Goal: Task Accomplishment & Management: Manage account settings

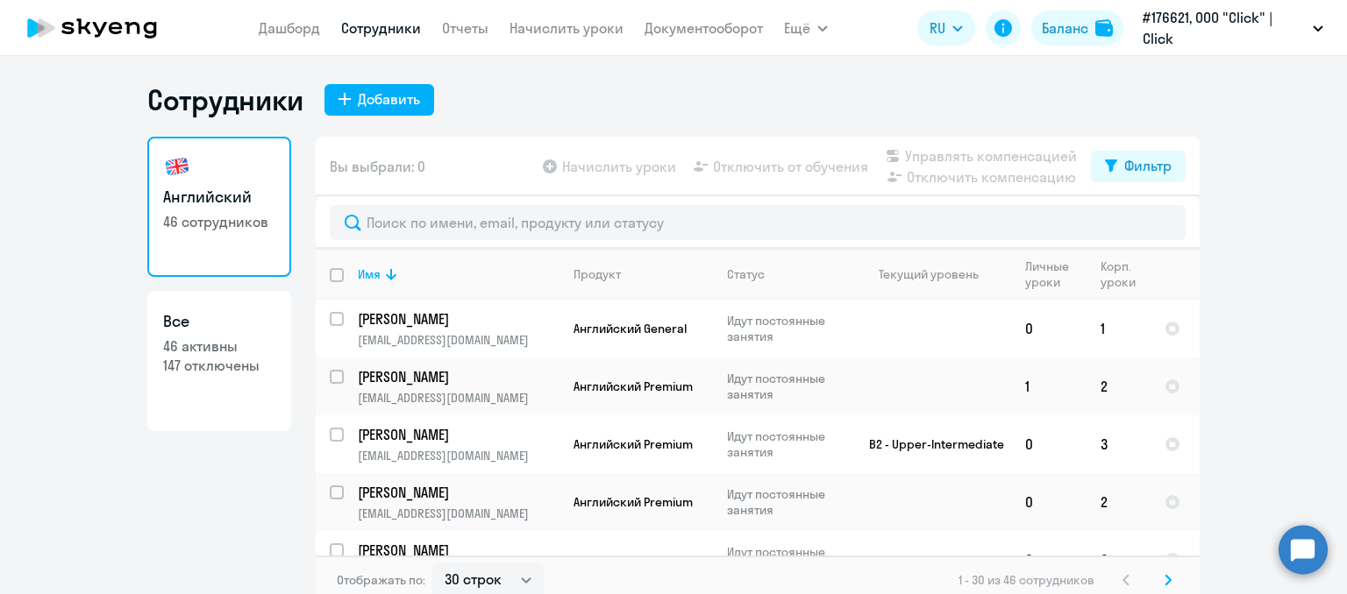
select select "30"
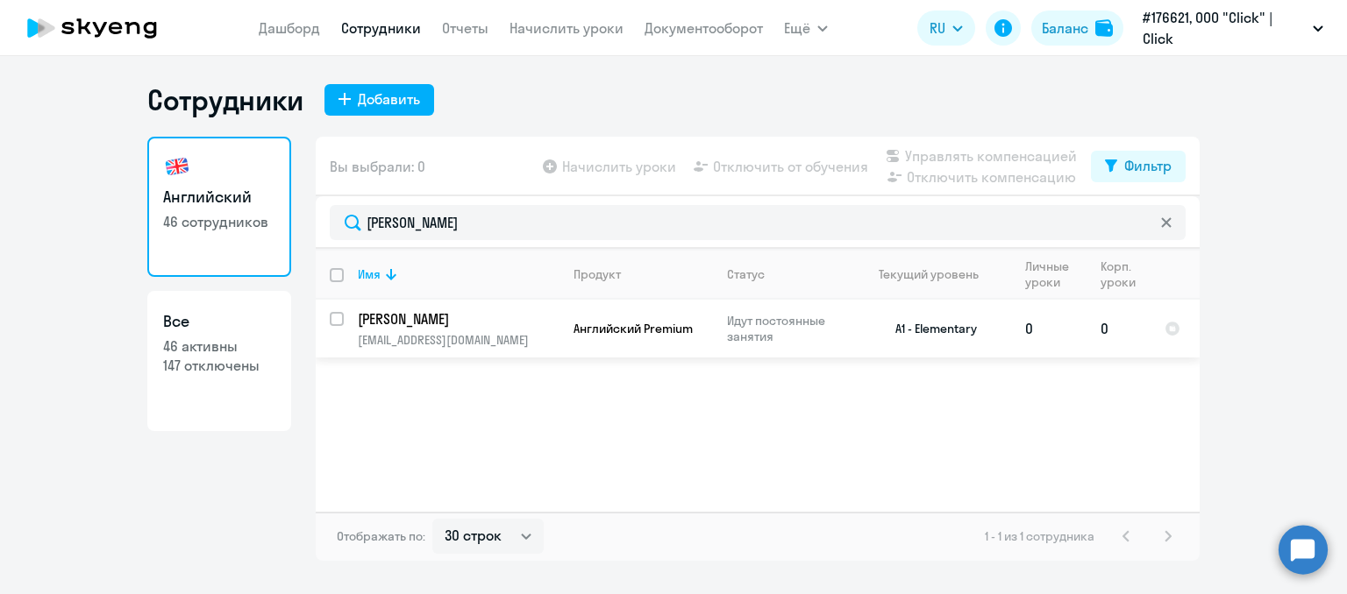
type input "[PERSON_NAME]"
click at [490, 324] on p "[PERSON_NAME]" at bounding box center [457, 318] width 198 height 19
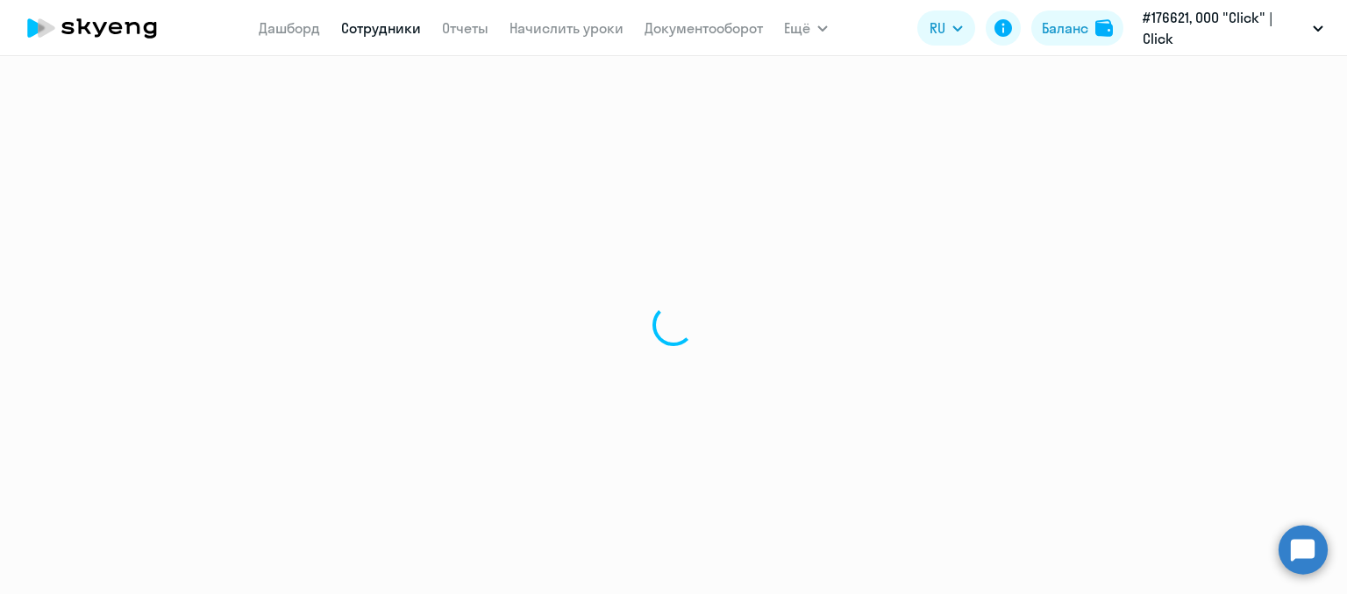
select select "english"
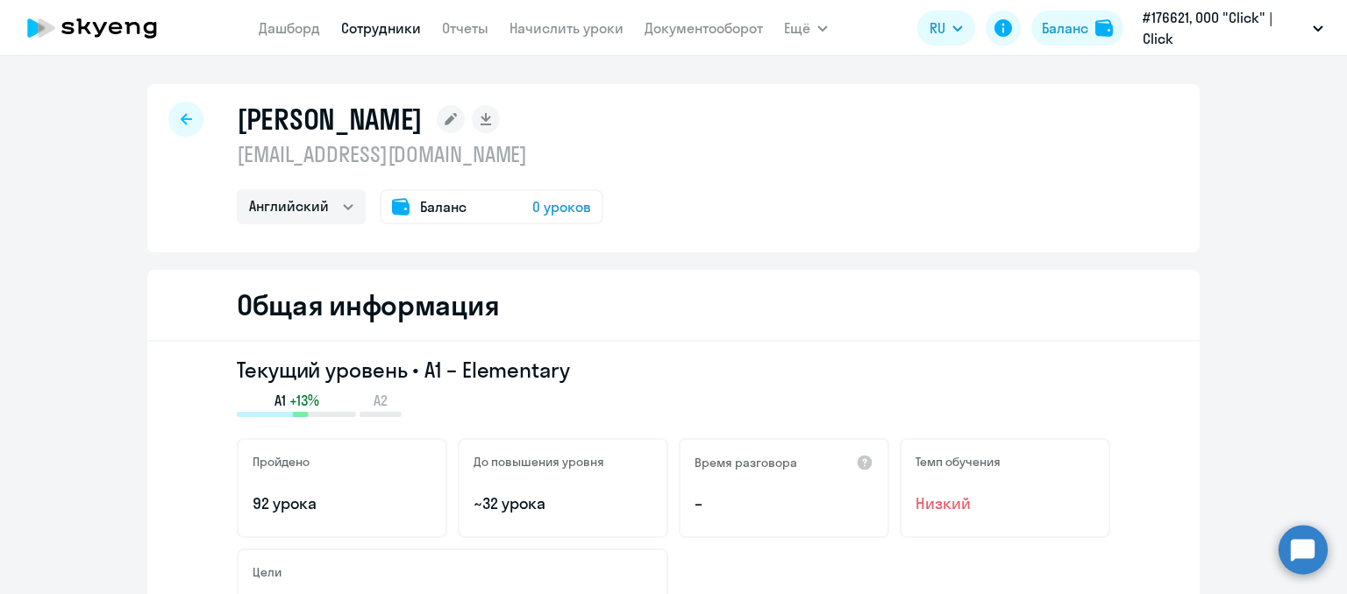
click at [453, 209] on span "Баланс" at bounding box center [443, 206] width 46 height 21
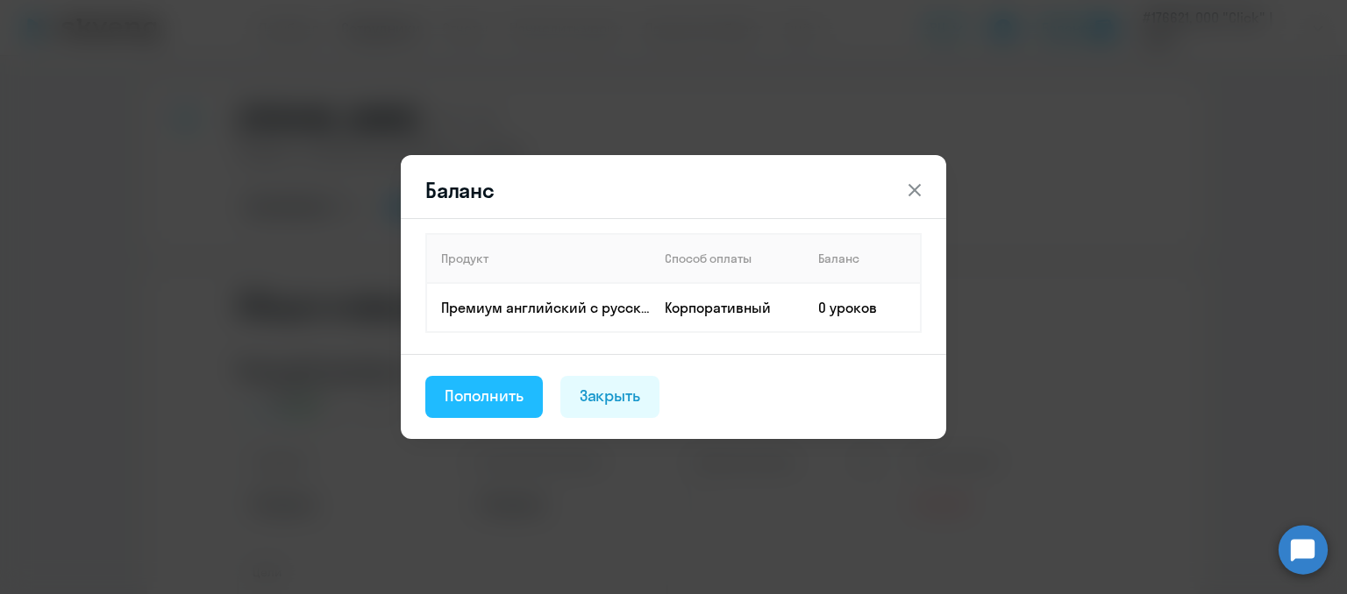
click at [473, 397] on div "Пополнить" at bounding box center [483, 396] width 79 height 23
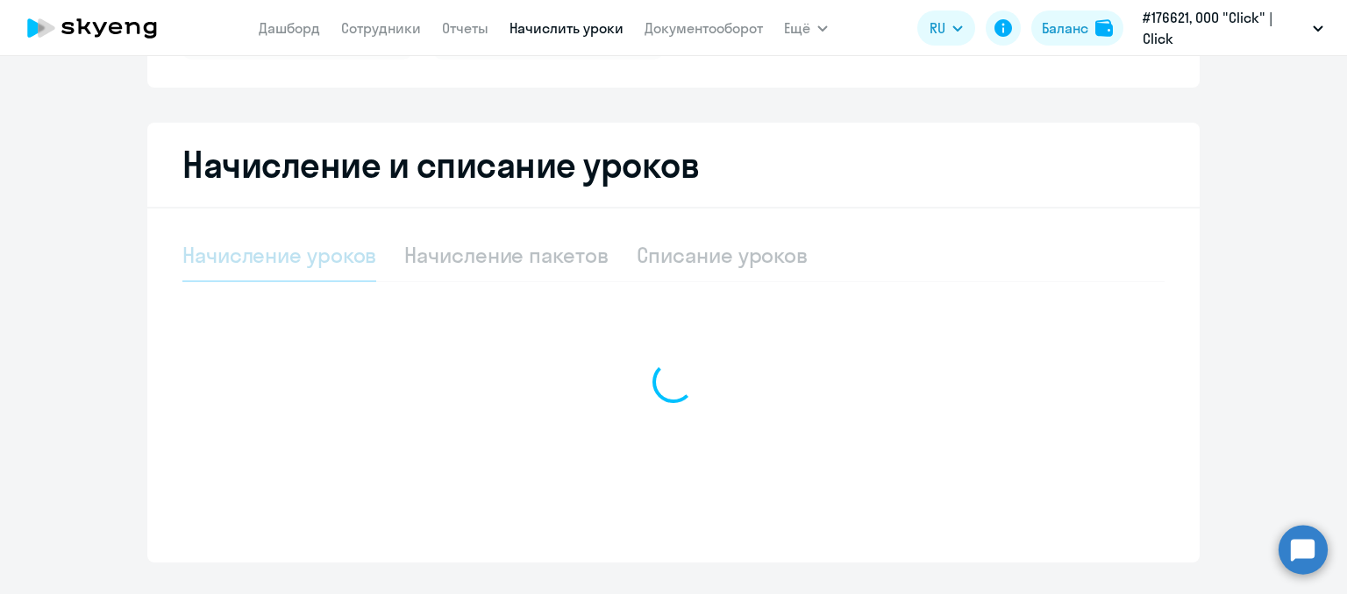
select select "10"
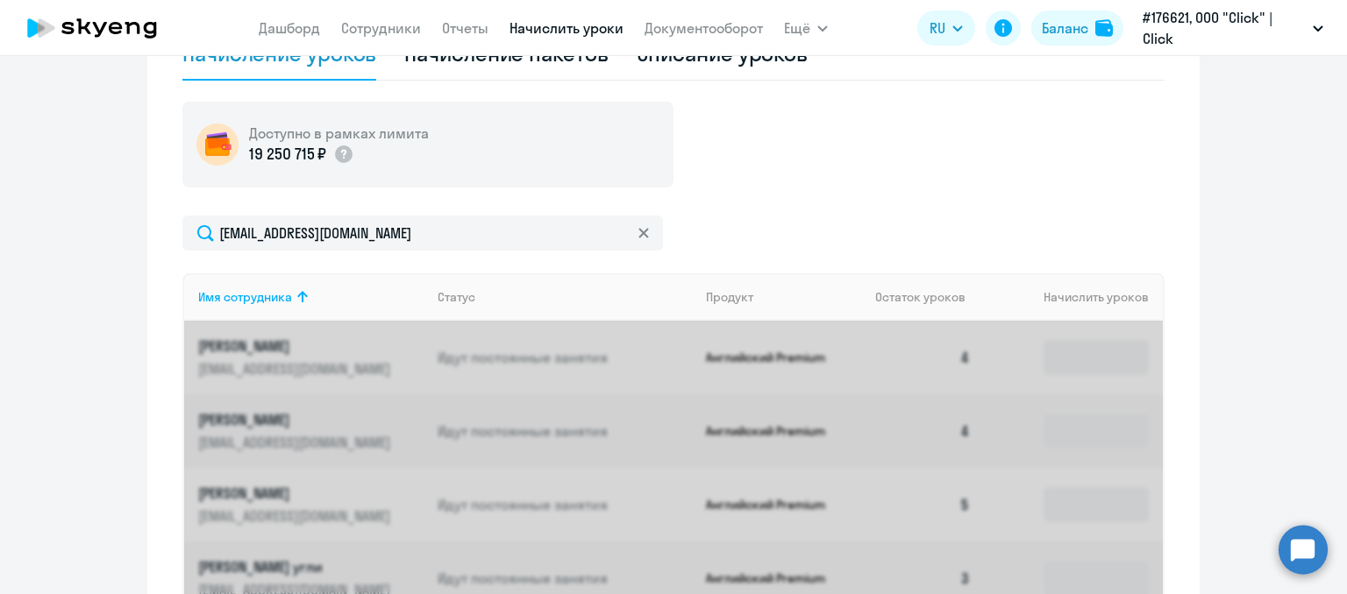
scroll to position [526, 0]
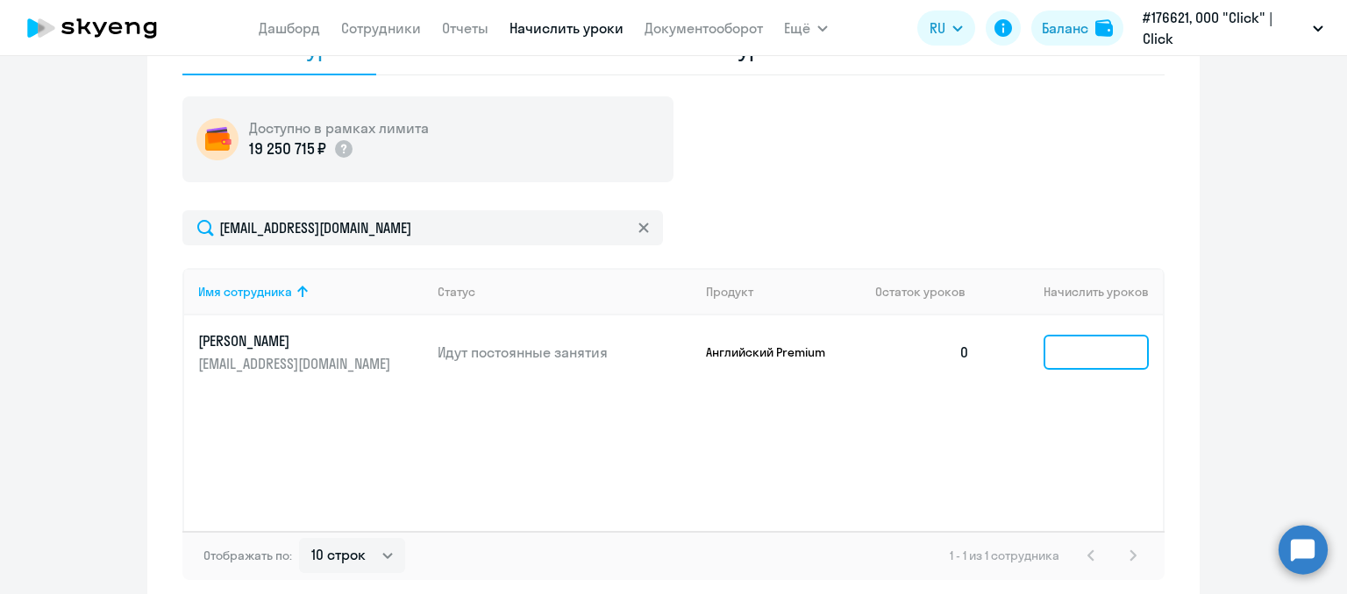
click at [1083, 363] on input at bounding box center [1095, 352] width 105 height 35
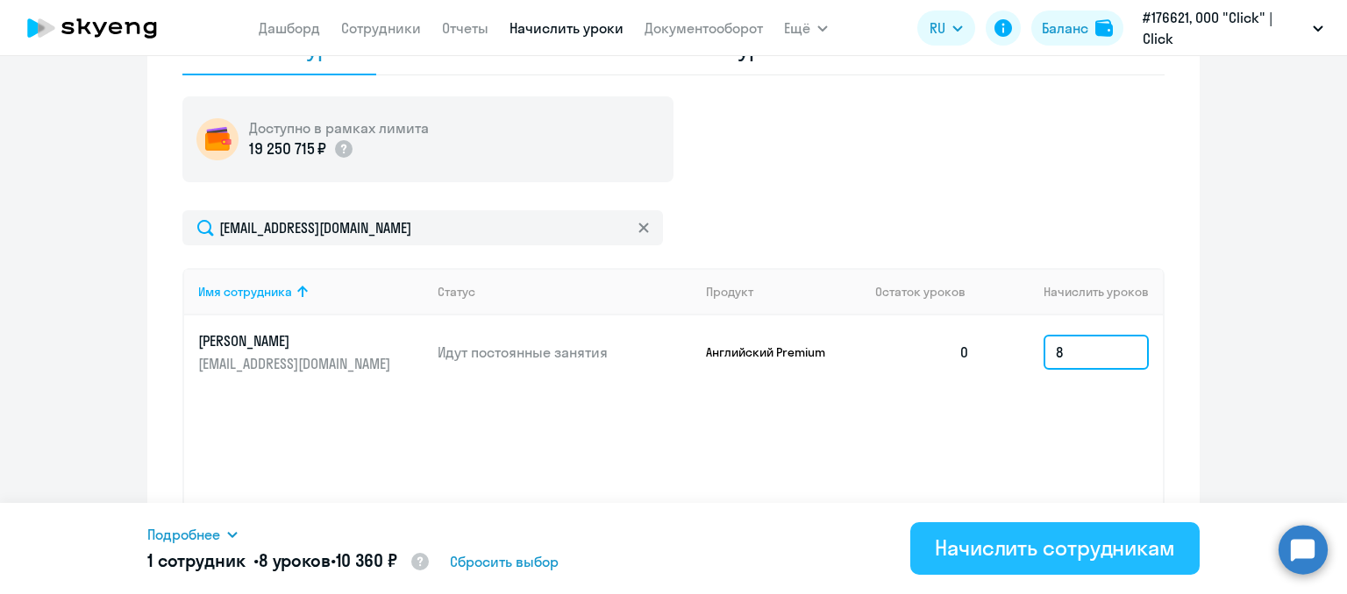
type input "8"
click at [1110, 565] on button "Начислить сотрудникам" at bounding box center [1054, 548] width 289 height 53
